Goal: Task Accomplishment & Management: Use online tool/utility

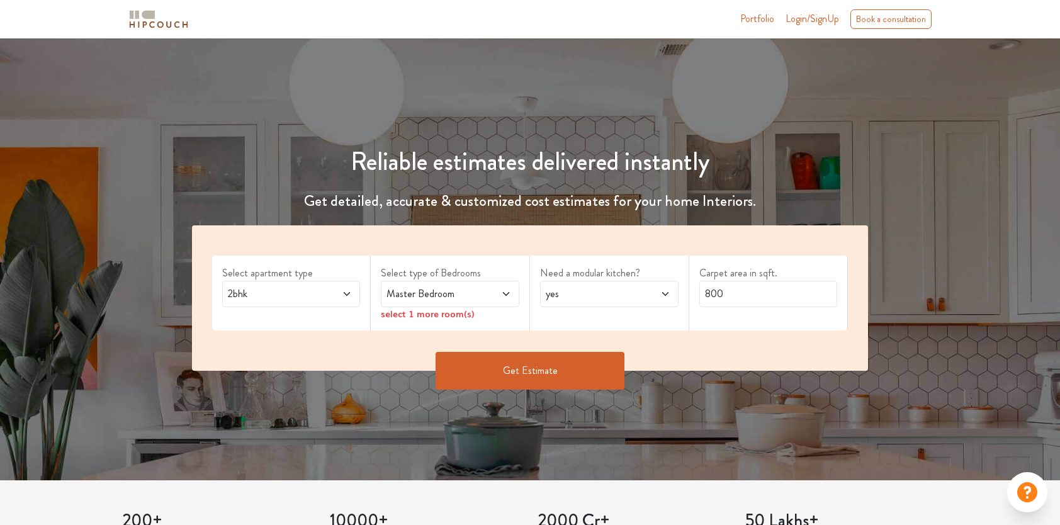
scroll to position [126, 0]
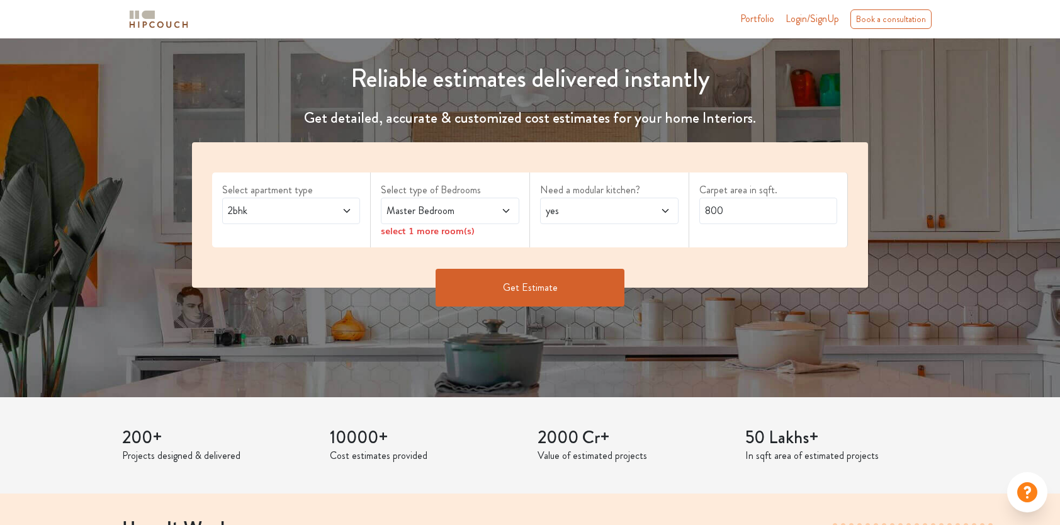
click at [332, 208] on span at bounding box center [336, 210] width 31 height 15
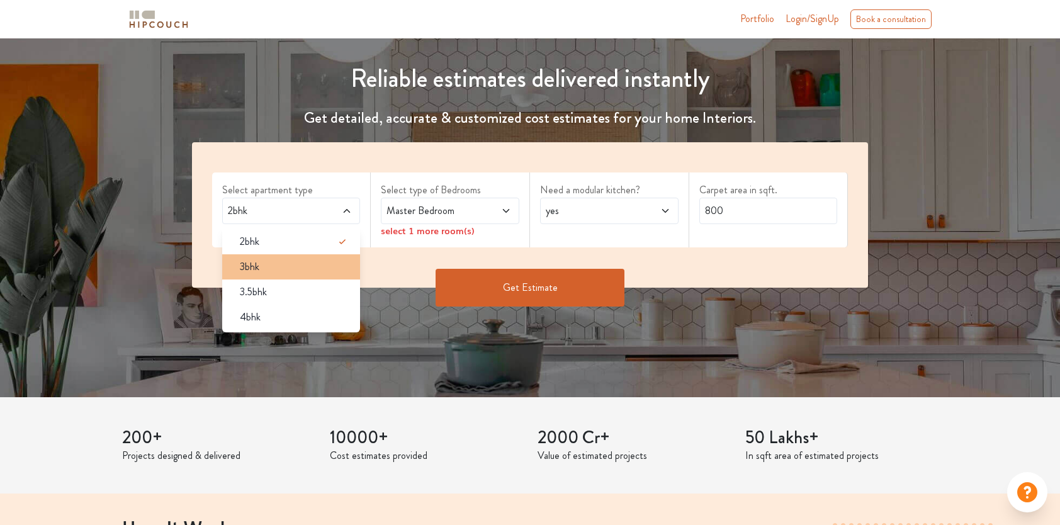
click at [249, 268] on span "3bhk" at bounding box center [250, 266] width 20 height 15
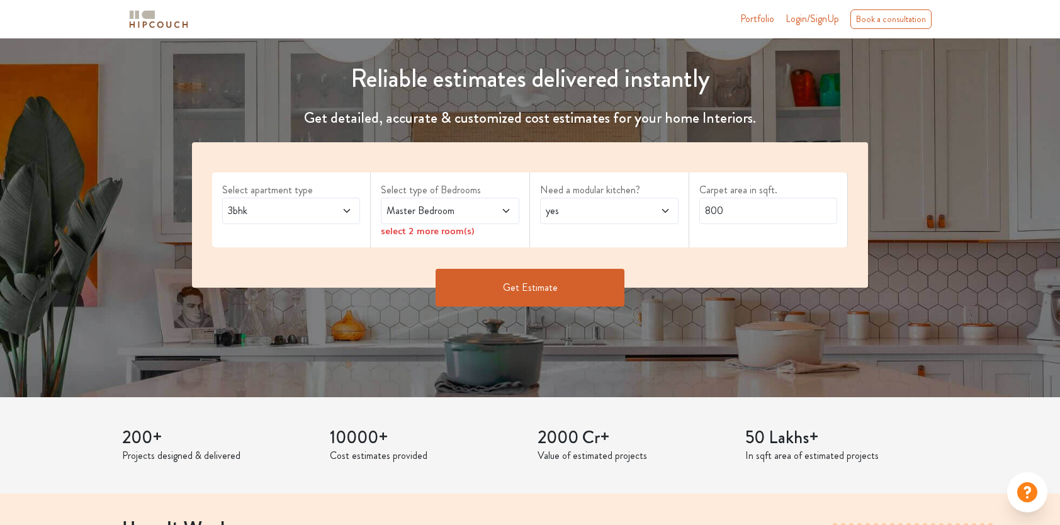
click at [482, 212] on span at bounding box center [495, 210] width 31 height 15
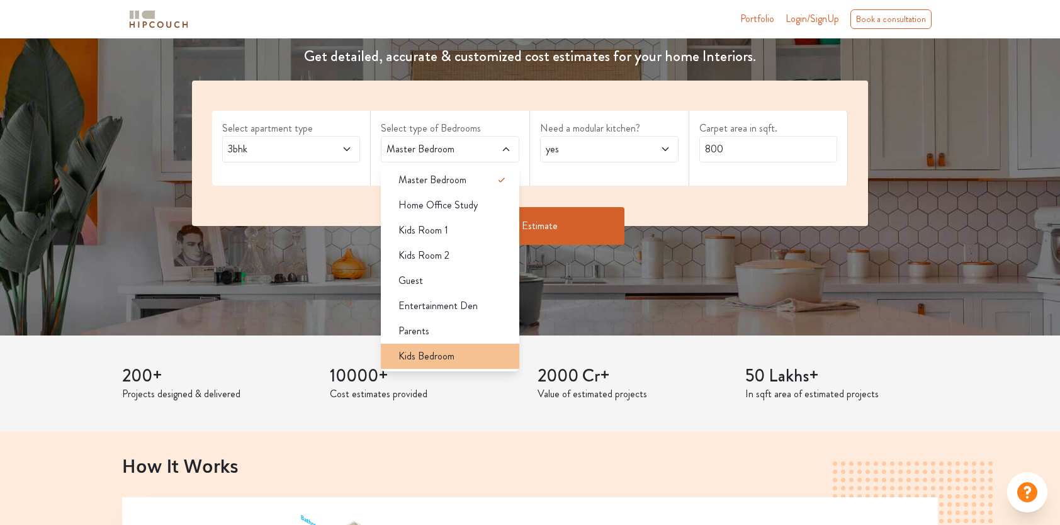
scroll to position [189, 0]
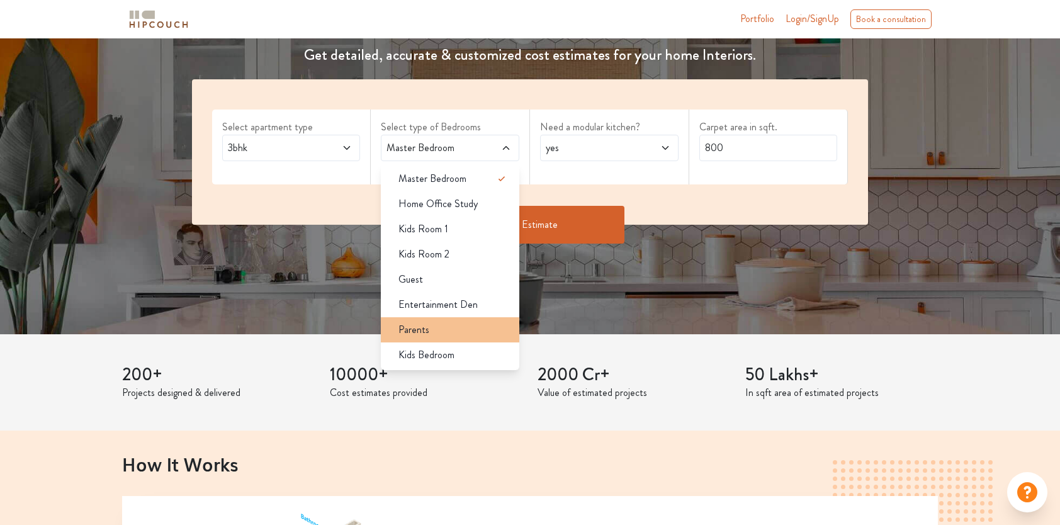
click at [440, 332] on div "Parents" at bounding box center [454, 329] width 131 height 15
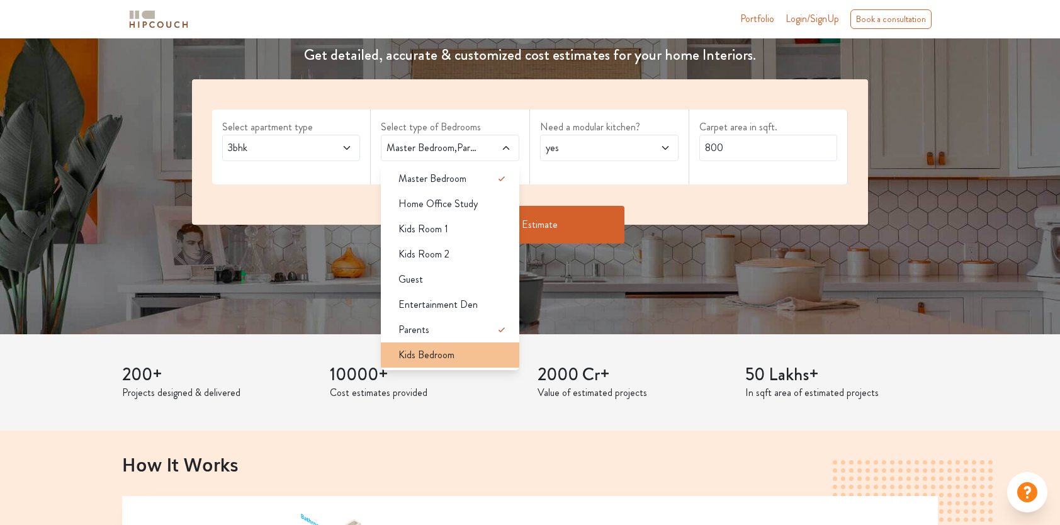
click at [424, 356] on span "Kids Bedroom" at bounding box center [427, 355] width 56 height 15
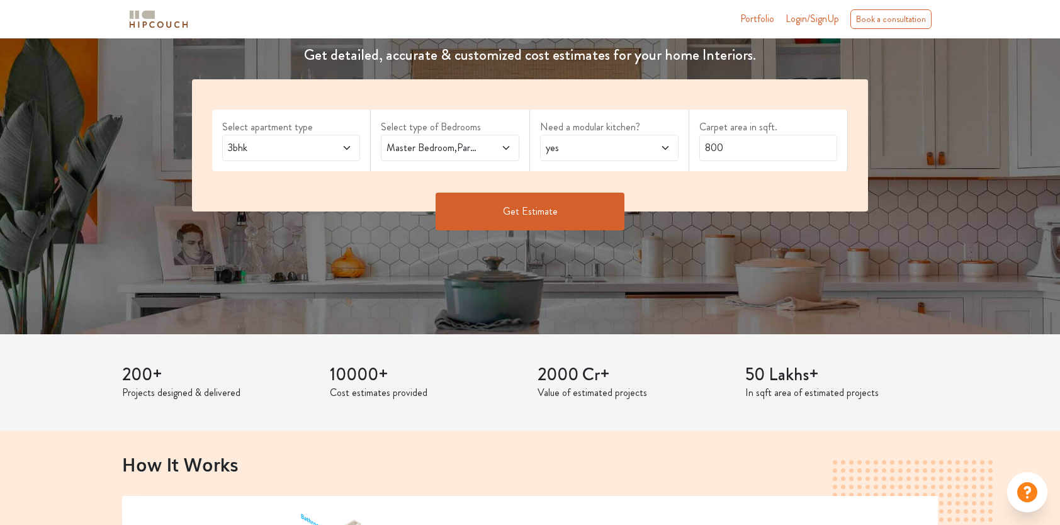
click at [603, 152] on span "yes" at bounding box center [590, 147] width 95 height 15
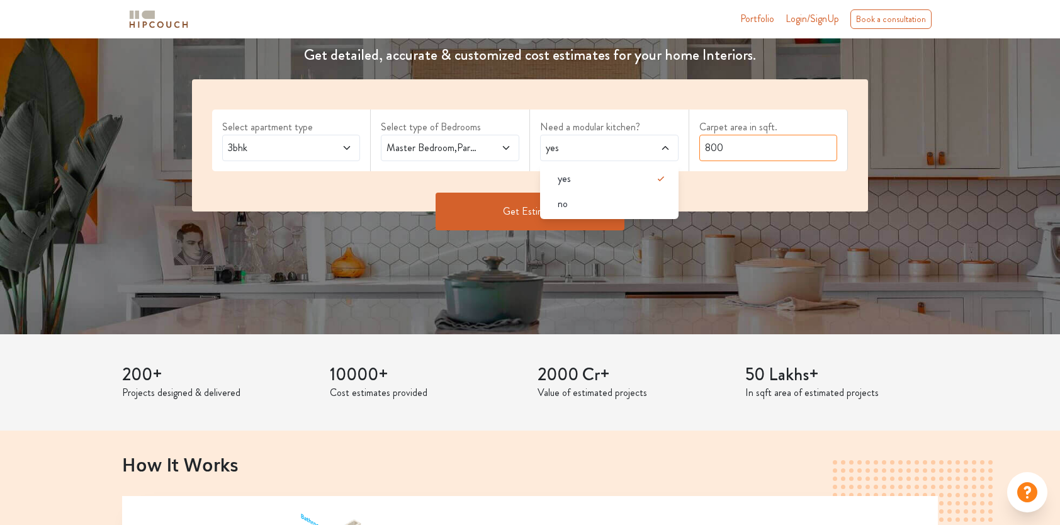
click at [753, 156] on input "800" at bounding box center [769, 148] width 139 height 26
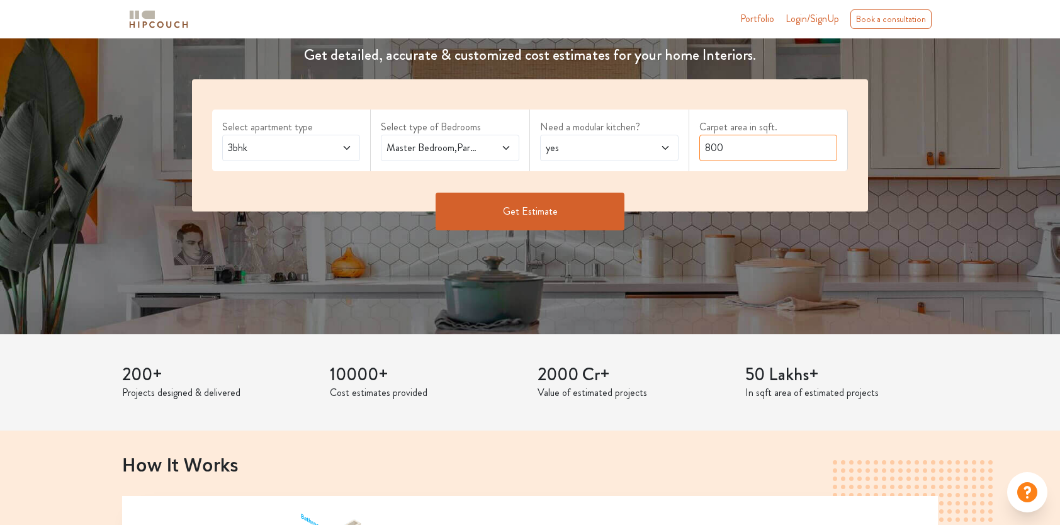
drag, startPoint x: 741, startPoint y: 154, endPoint x: 657, endPoint y: 168, distance: 84.3
click at [657, 168] on div "Select apartment type 3bhk Select type of Bedrooms Master Bedroom,Parents,Kids …" at bounding box center [530, 145] width 677 height 132
type input "2000"
click at [569, 215] on button "Get Estimate" at bounding box center [530, 212] width 189 height 38
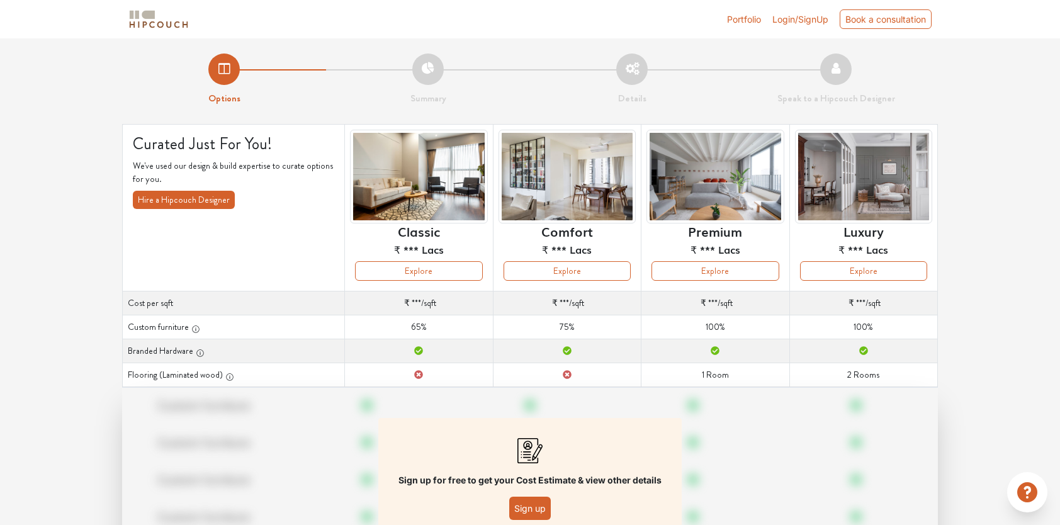
scroll to position [93, 0]
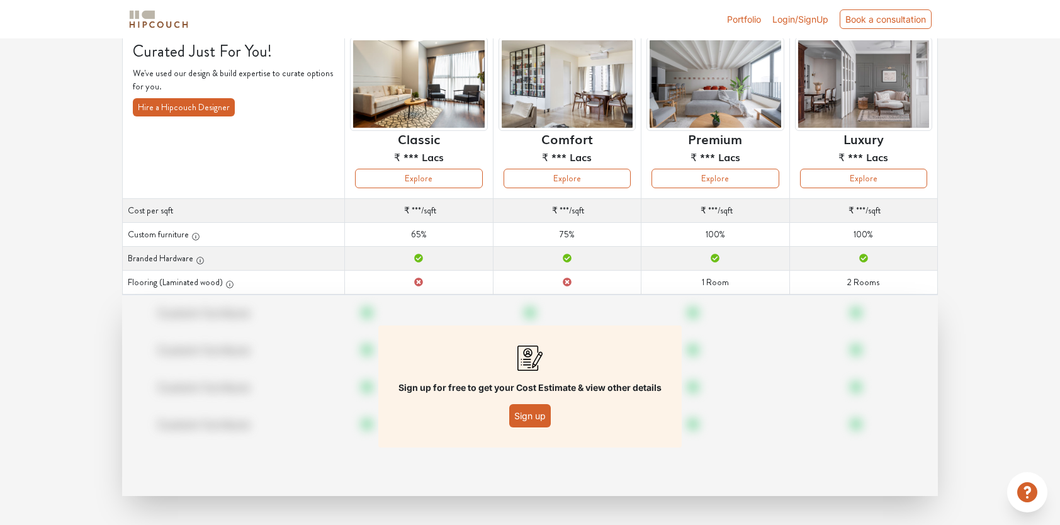
click at [538, 419] on button "Sign up" at bounding box center [530, 415] width 42 height 23
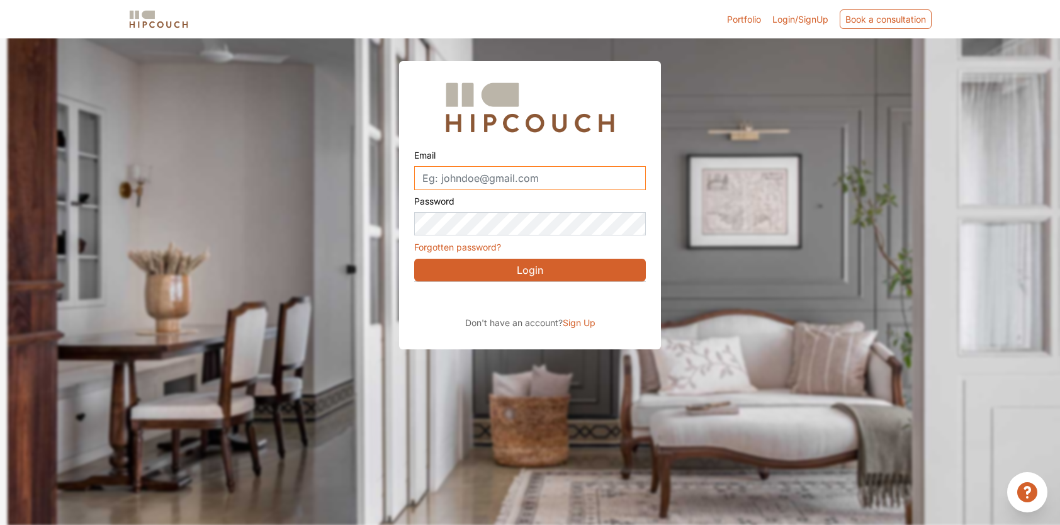
click at [569, 176] on input "Email" at bounding box center [530, 178] width 232 height 24
type input "poojamali2603@gmail.com"
click at [571, 276] on button "Login" at bounding box center [530, 270] width 232 height 23
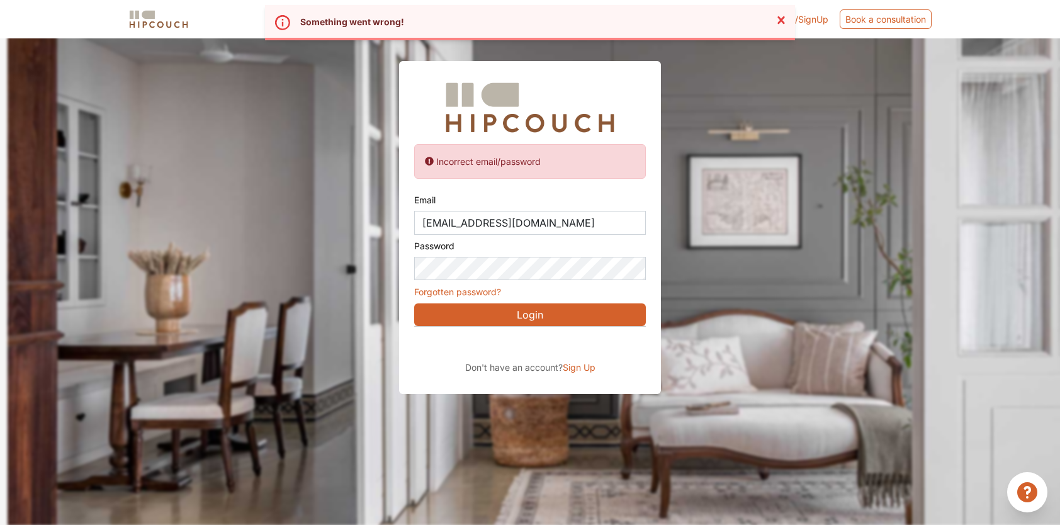
click at [582, 365] on span "Sign Up" at bounding box center [579, 367] width 33 height 11
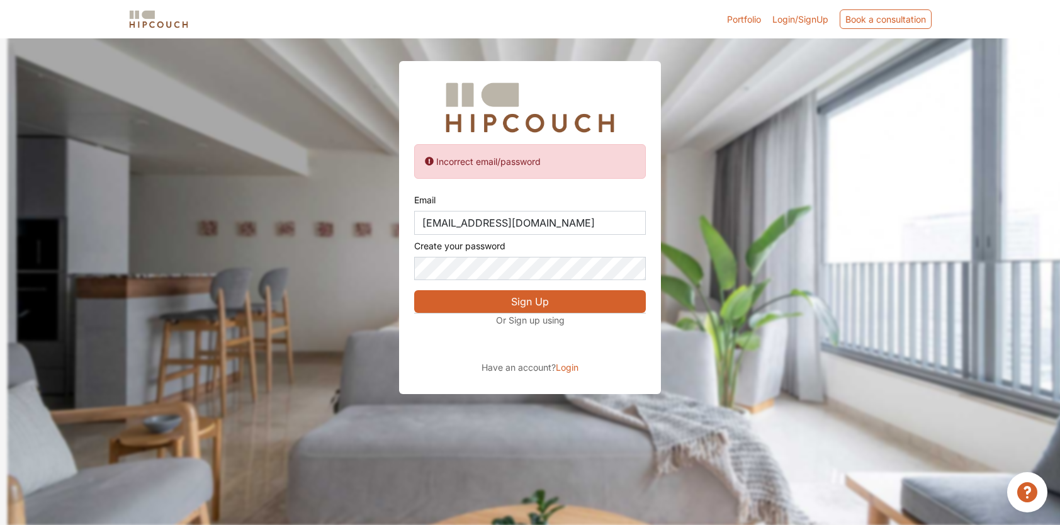
click at [564, 300] on button "Sign Up" at bounding box center [530, 301] width 232 height 23
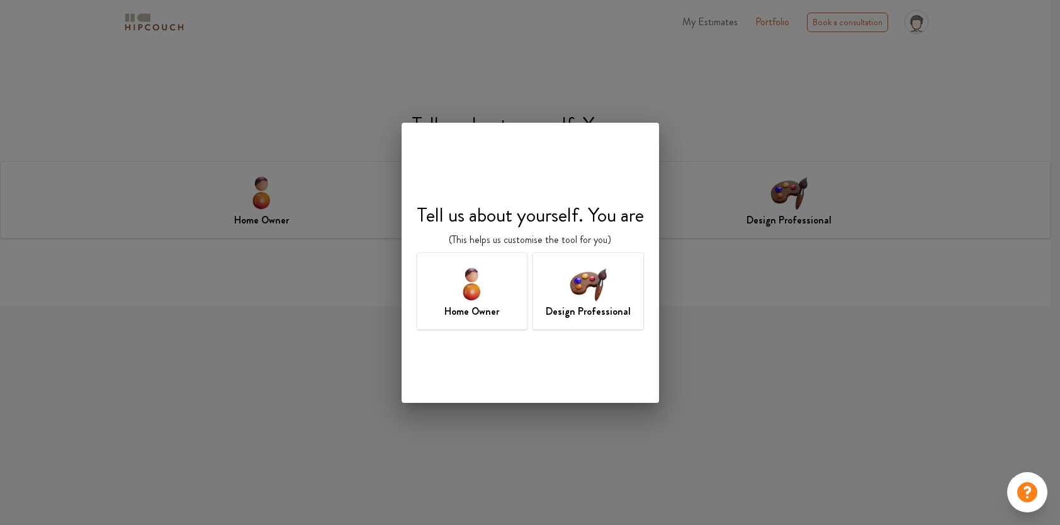
click at [587, 288] on img at bounding box center [588, 283] width 41 height 41
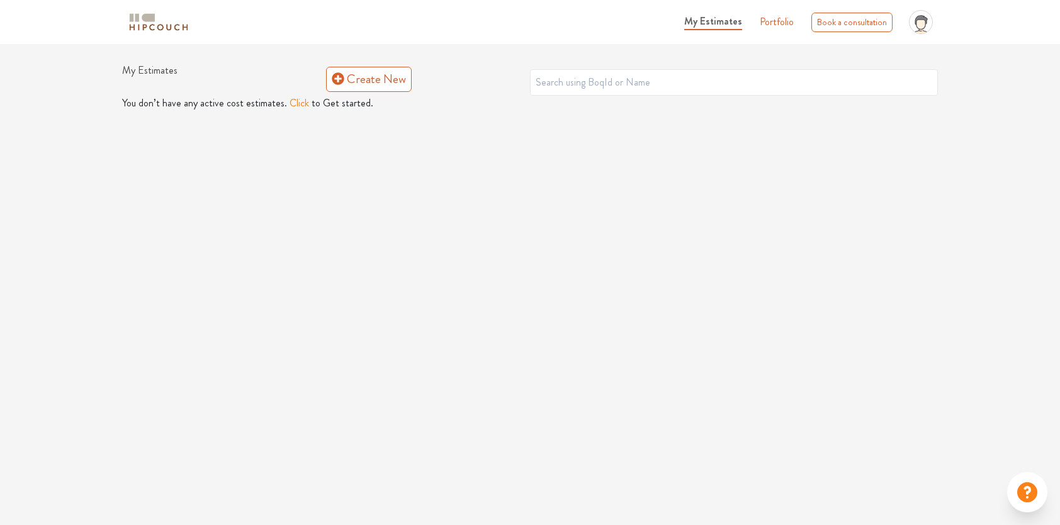
click at [298, 104] on button "Click" at bounding box center [300, 103] width 20 height 15
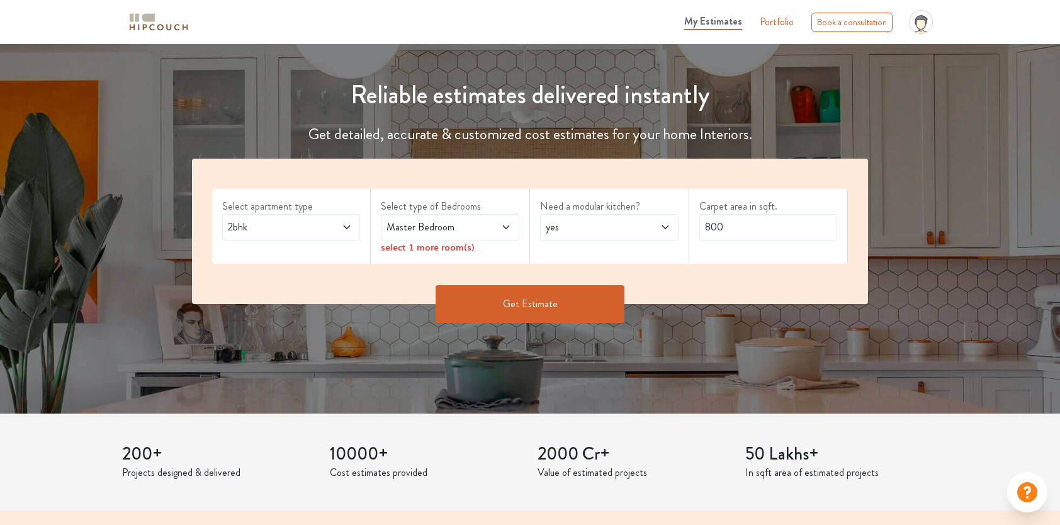
scroll to position [126, 0]
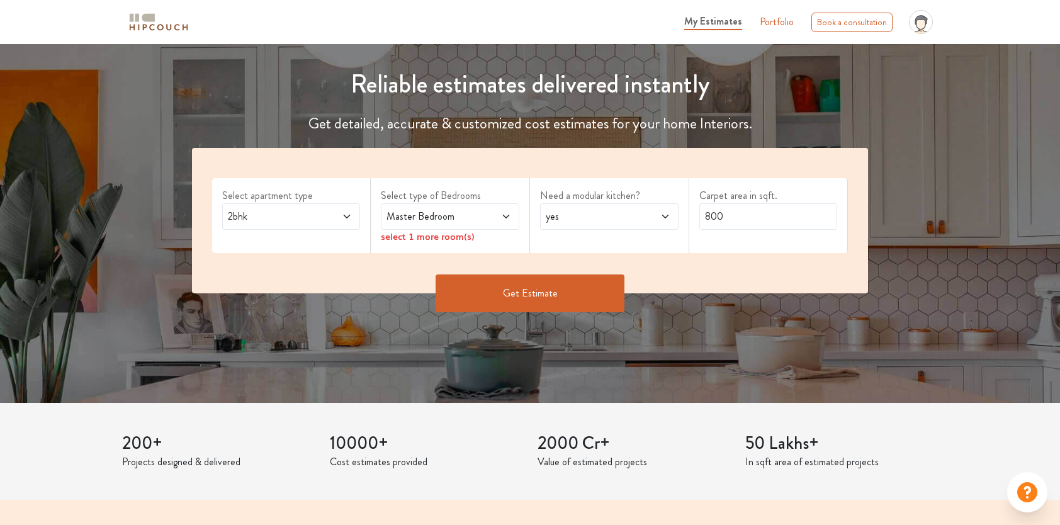
click at [335, 217] on span at bounding box center [336, 216] width 31 height 15
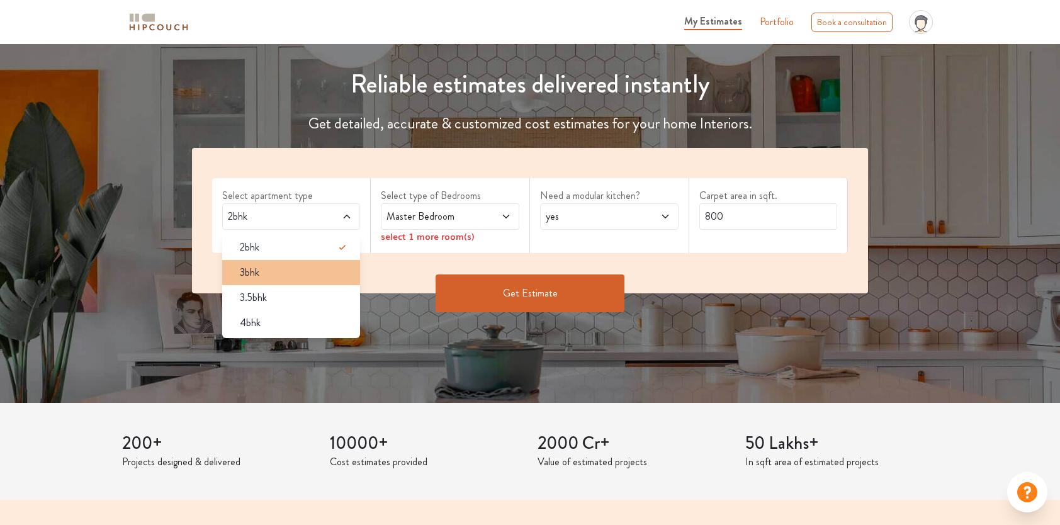
click at [276, 278] on div "3bhk" at bounding box center [295, 272] width 131 height 15
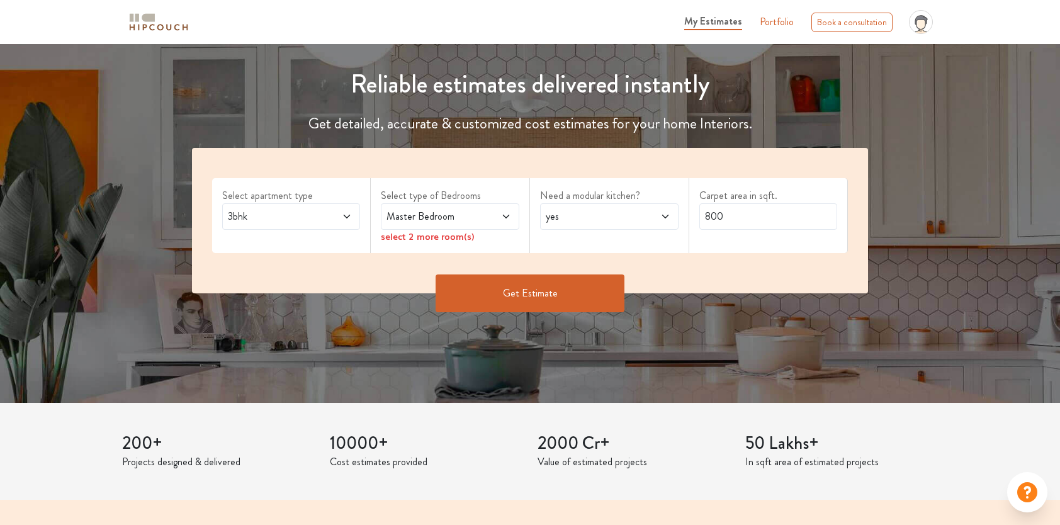
click at [452, 217] on span "Master Bedroom" at bounding box center [431, 216] width 95 height 15
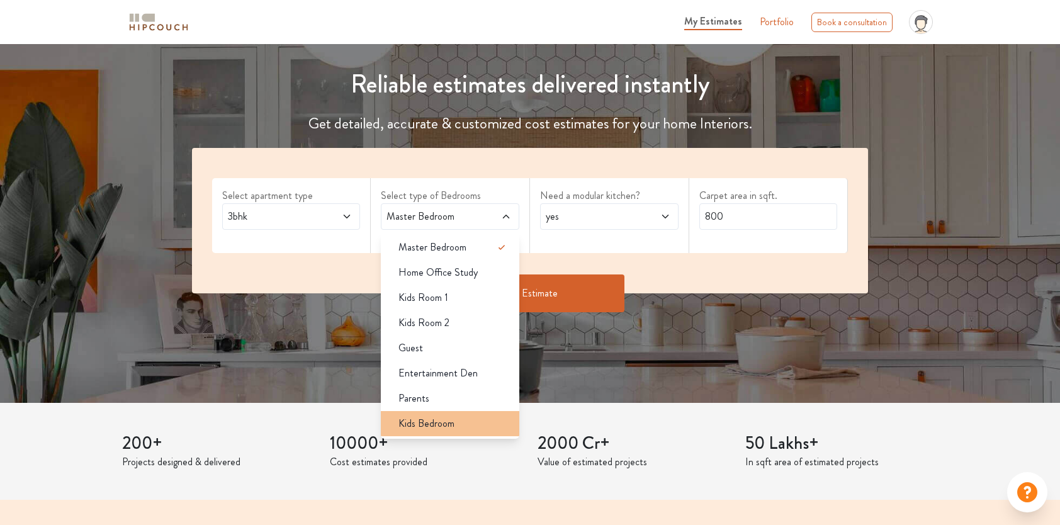
click at [455, 420] on div "Kids Bedroom" at bounding box center [454, 423] width 131 height 15
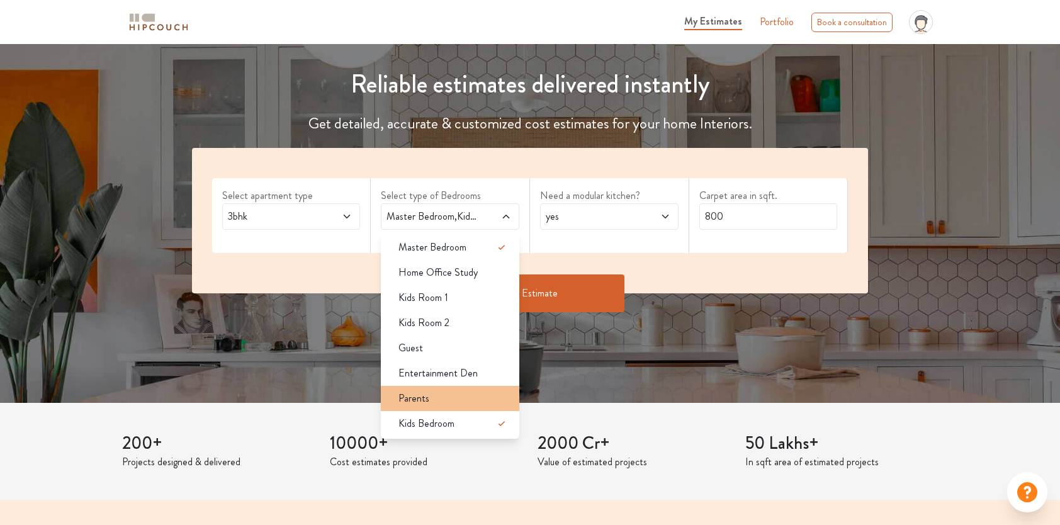
click at [446, 403] on div "Parents" at bounding box center [454, 398] width 131 height 15
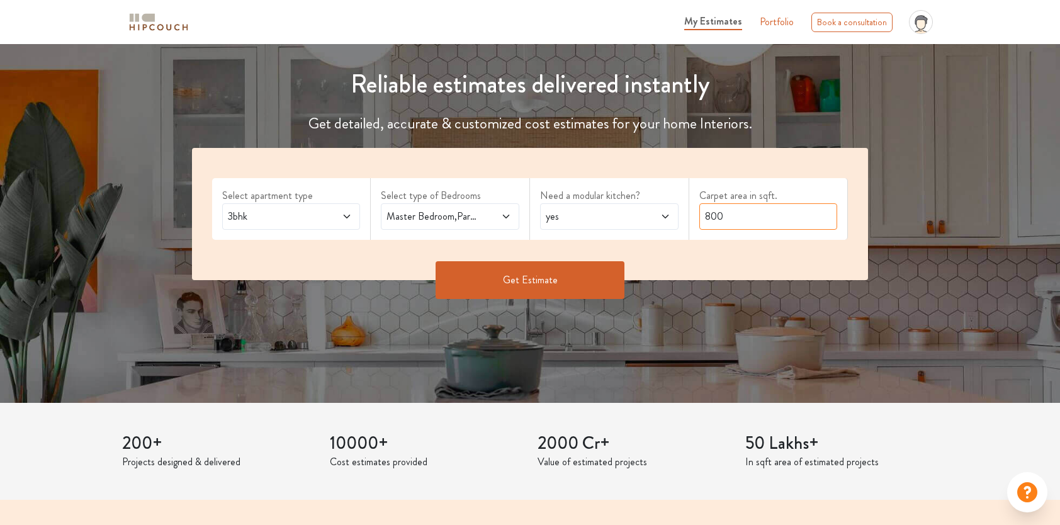
drag, startPoint x: 743, startPoint y: 224, endPoint x: 671, endPoint y: 230, distance: 72.1
click at [671, 230] on div "Select apartment type 3bhk Select type of Bedrooms Master Bedroom,Parents,Kids …" at bounding box center [530, 214] width 677 height 132
type input "2000"
click at [526, 270] on button "Get Estimate" at bounding box center [530, 280] width 189 height 38
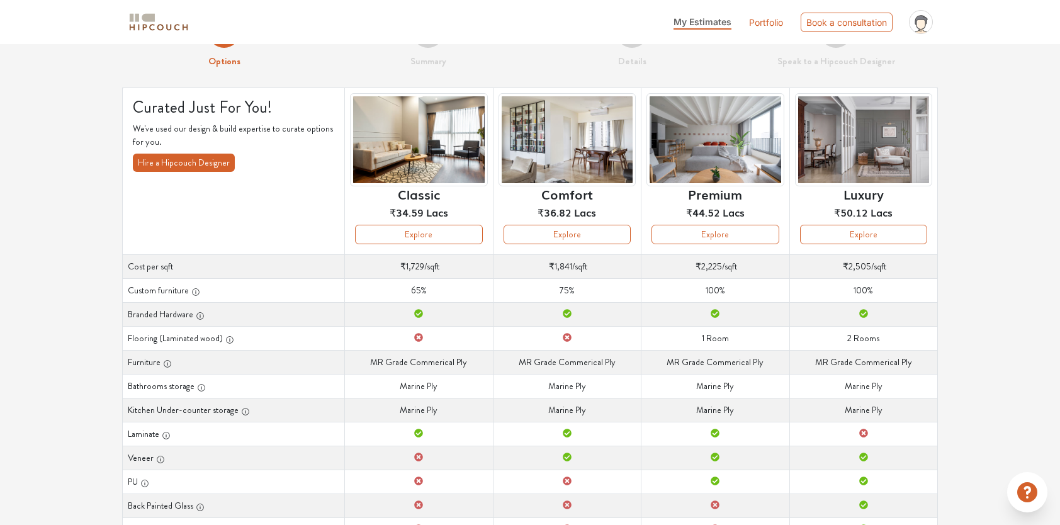
scroll to position [63, 0]
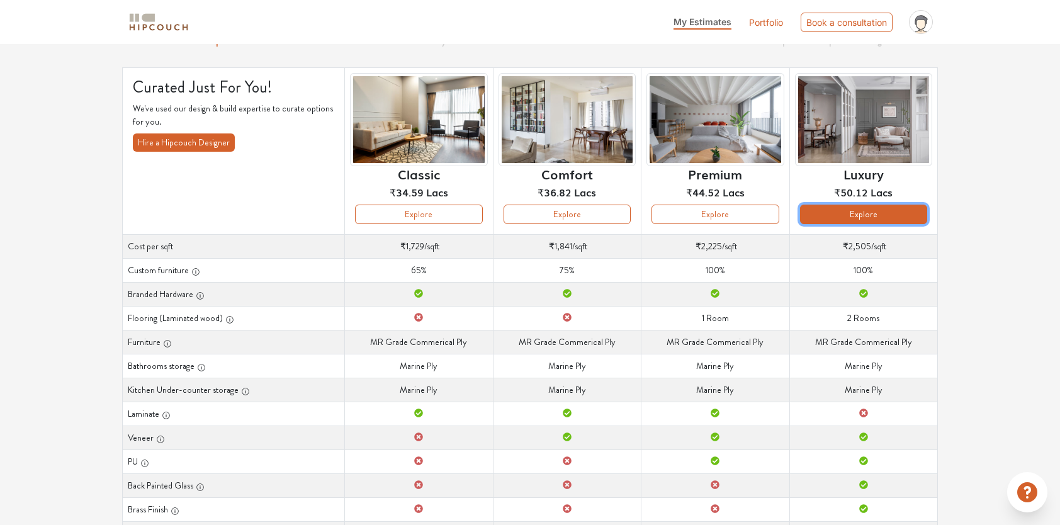
click at [899, 219] on button "Explore" at bounding box center [863, 215] width 127 height 20
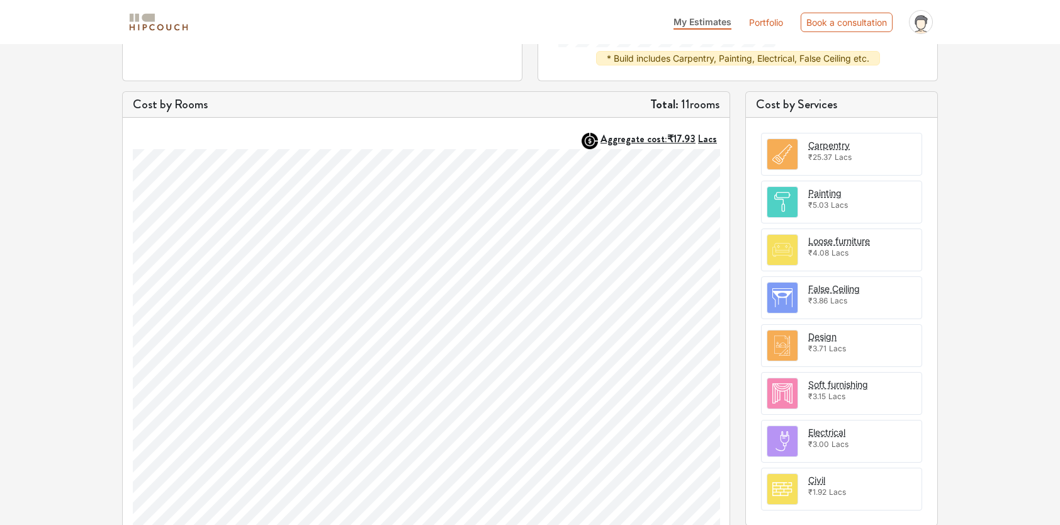
scroll to position [406, 0]
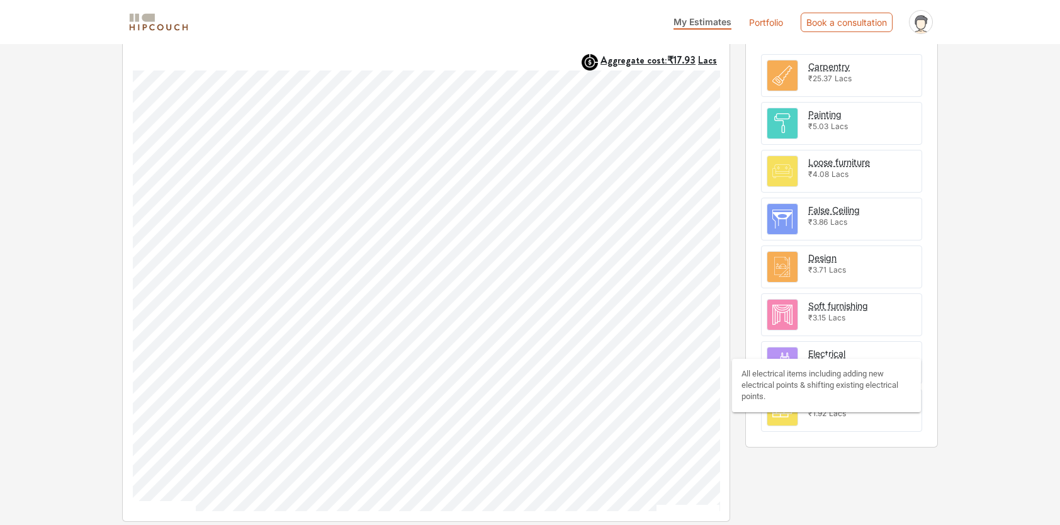
click at [830, 349] on div "Electrical" at bounding box center [827, 353] width 37 height 13
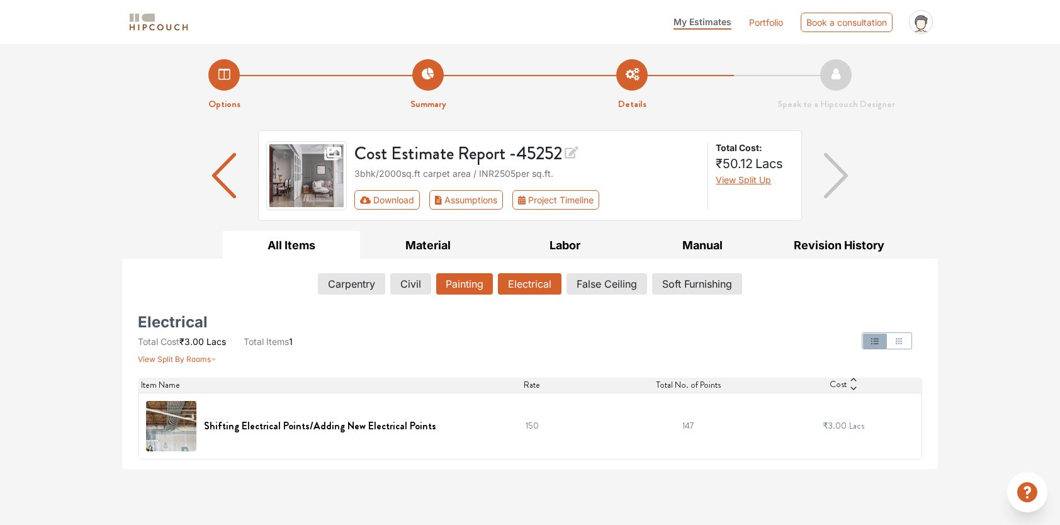
click at [468, 291] on button "Painting" at bounding box center [464, 283] width 57 height 21
